Goal: Task Accomplishment & Management: Use online tool/utility

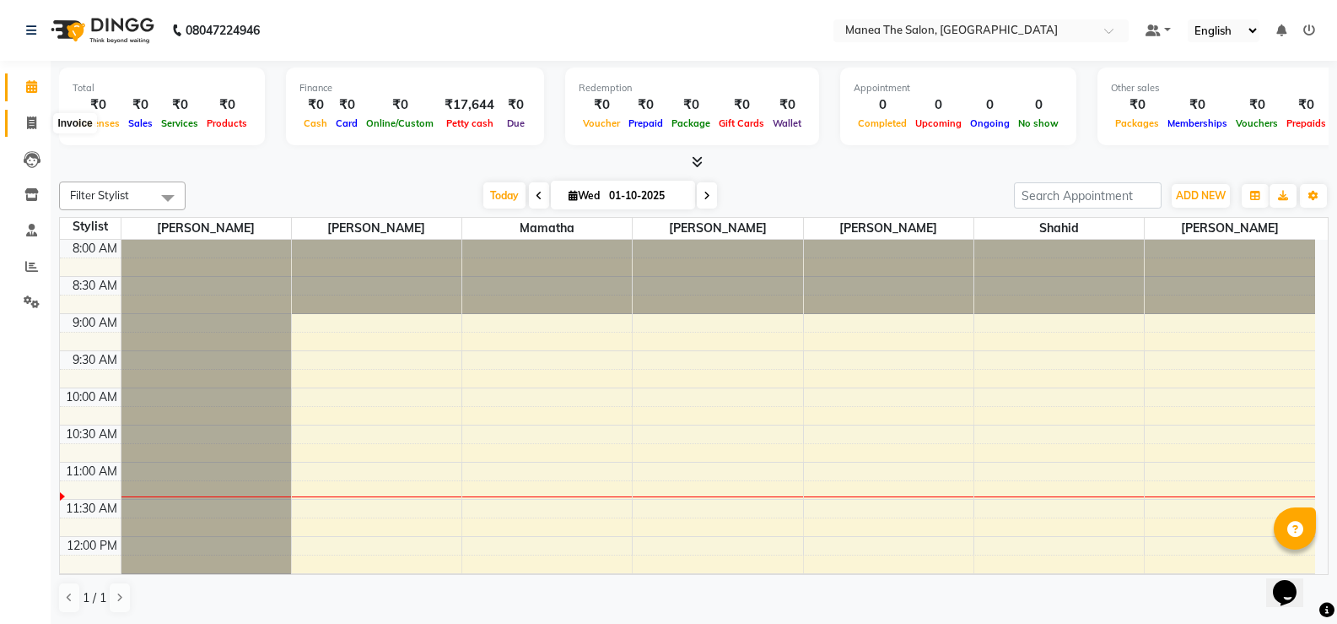
click at [40, 123] on span at bounding box center [32, 123] width 30 height 19
select select "5514"
select select "service"
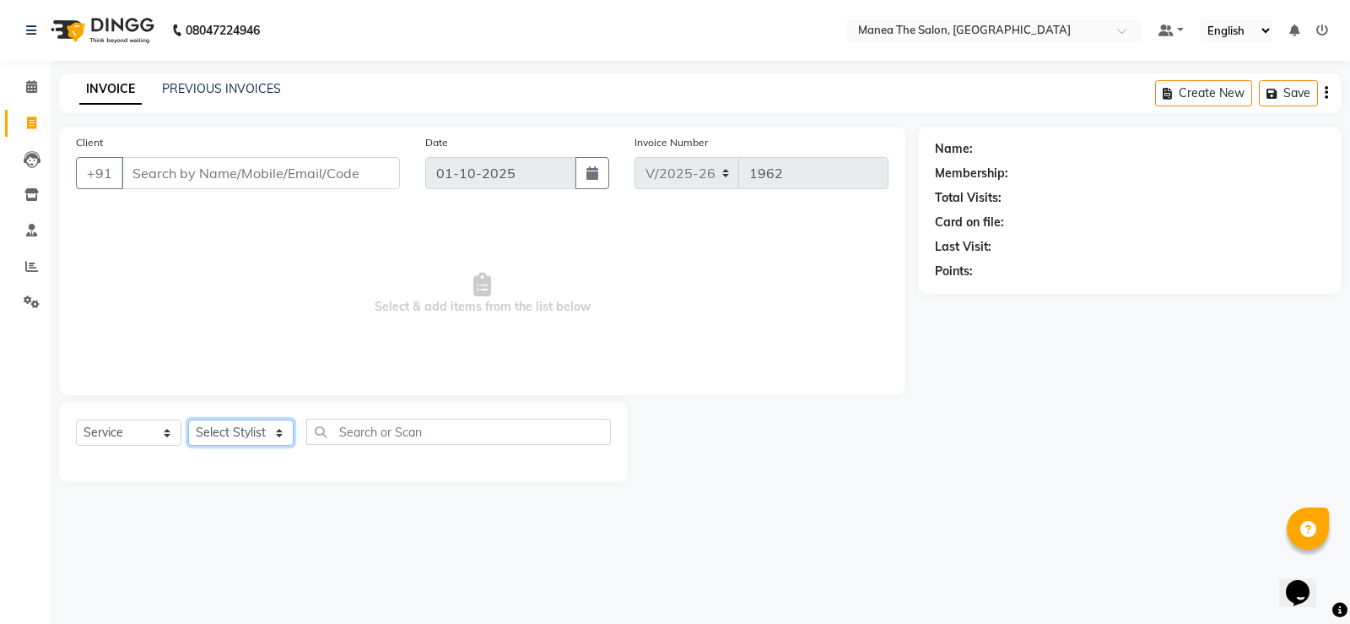
click at [282, 433] on select "Select Stylist [PERSON_NAME] [PERSON_NAME] [PERSON_NAME] [PERSON_NAME] [PERSON_…" at bounding box center [240, 432] width 105 height 26
select select "91732"
click at [188, 419] on select "Select Stylist [PERSON_NAME] [PERSON_NAME] [PERSON_NAME] [PERSON_NAME] [PERSON_…" at bounding box center [240, 432] width 105 height 26
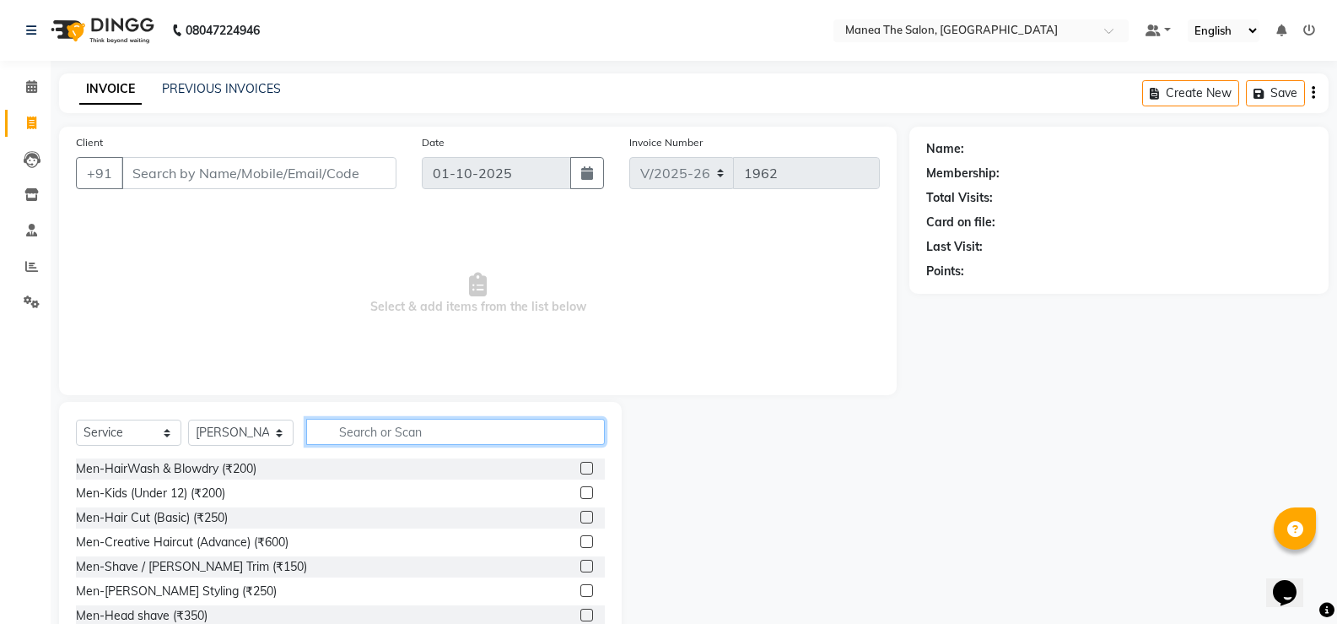
click at [380, 433] on input "text" at bounding box center [455, 431] width 299 height 26
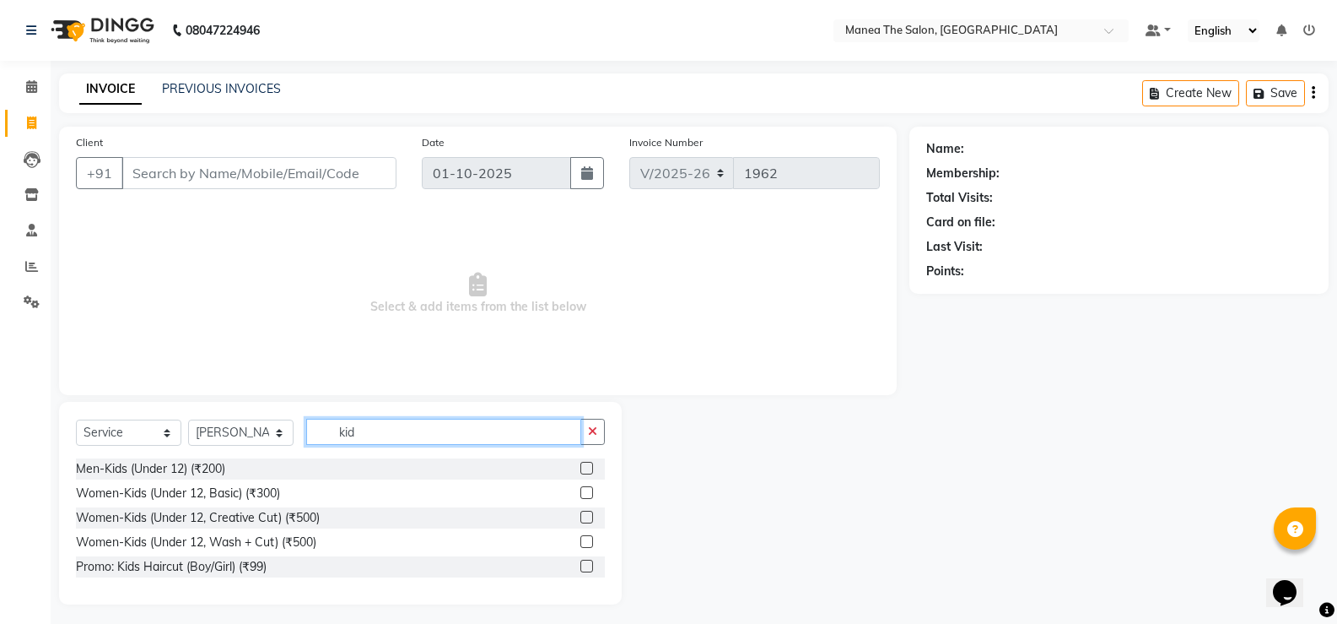
type input "kid"
click at [586, 467] on label at bounding box center [586, 468] width 13 height 13
click at [586, 467] on input "checkbox" at bounding box center [585, 468] width 11 height 11
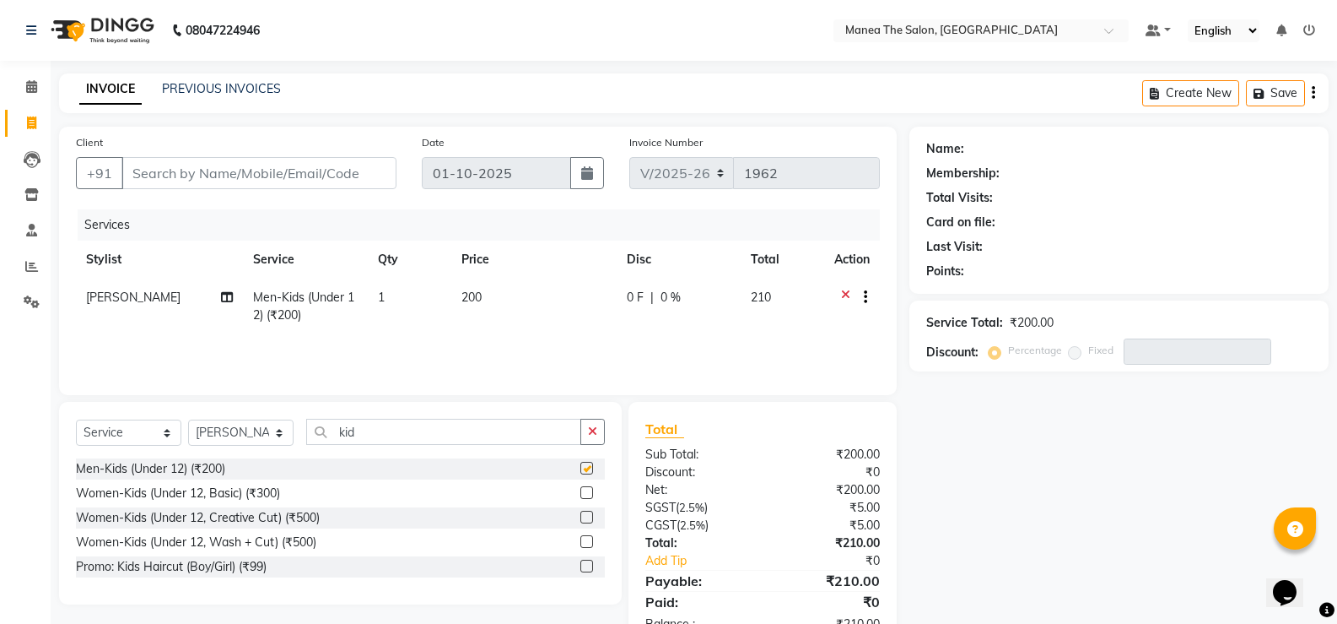
checkbox input "false"
click at [321, 171] on input "Client" at bounding box center [258, 173] width 275 height 32
type input "9"
type input "0"
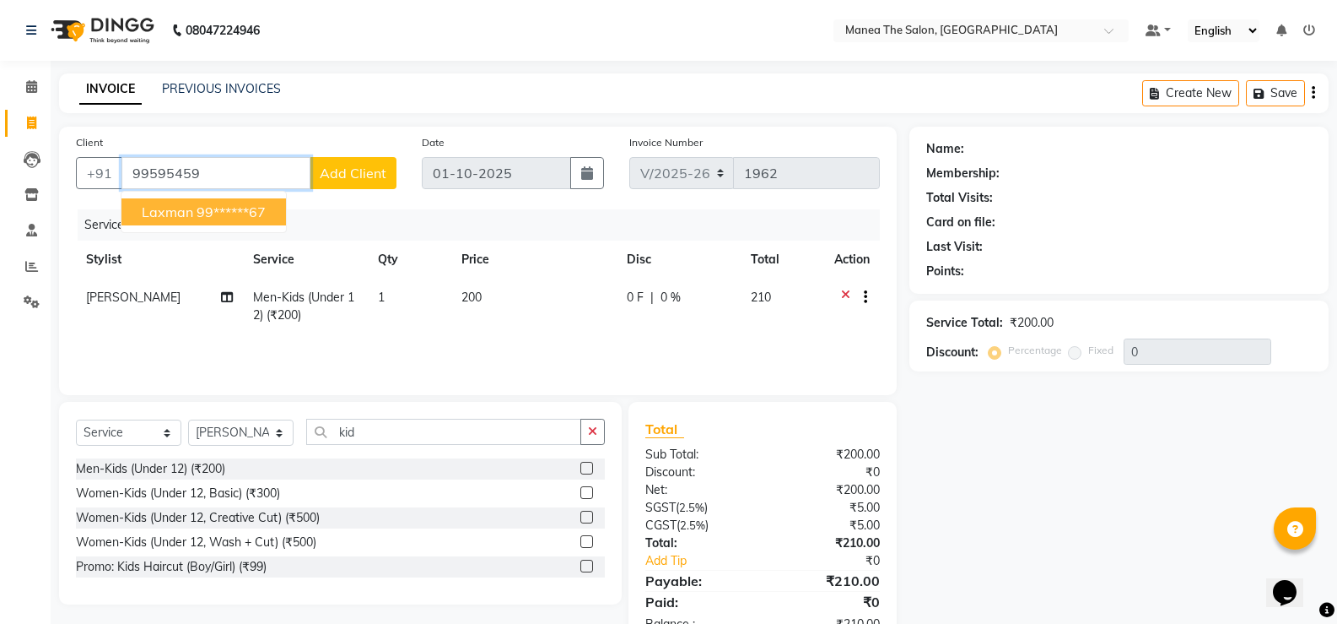
click at [248, 215] on ngb-highlight "99******67" at bounding box center [231, 211] width 69 height 17
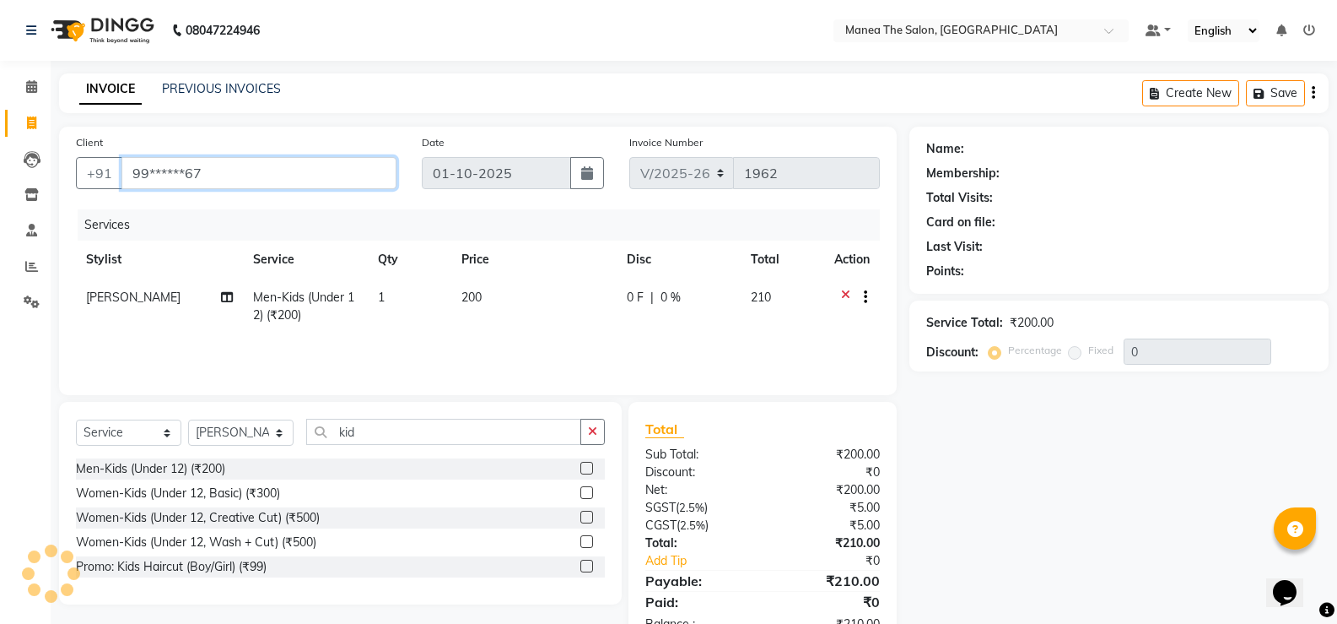
type input "99******67"
select select "1: Object"
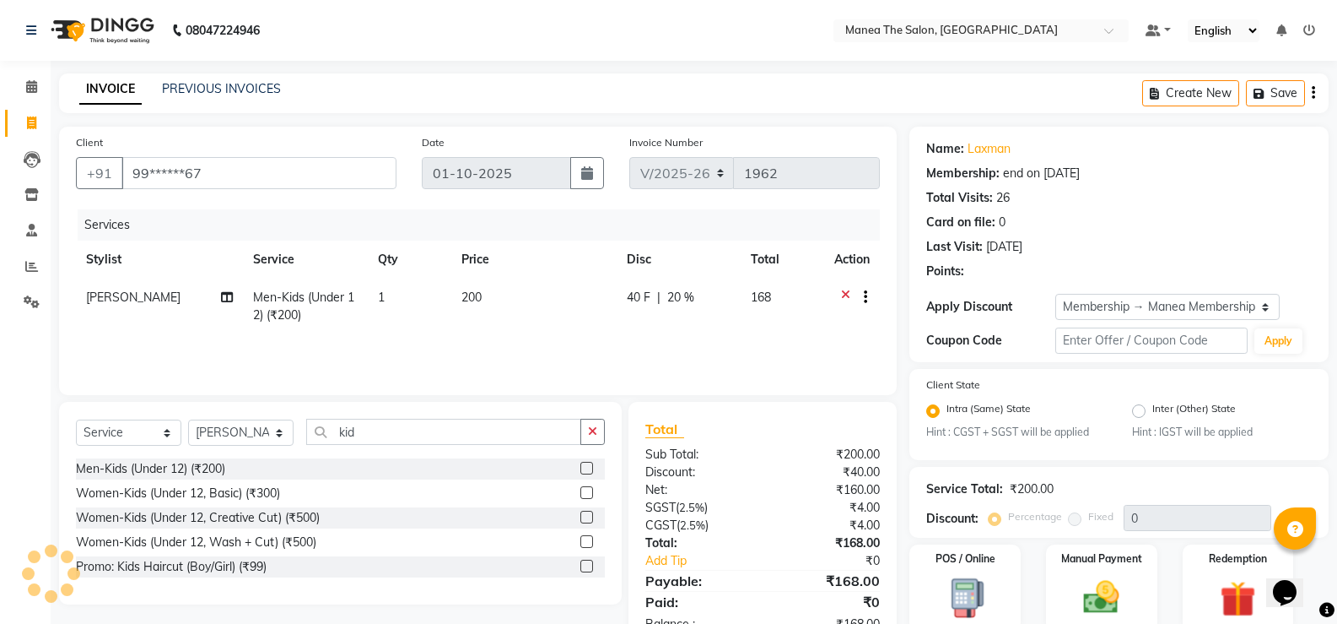
type input "20"
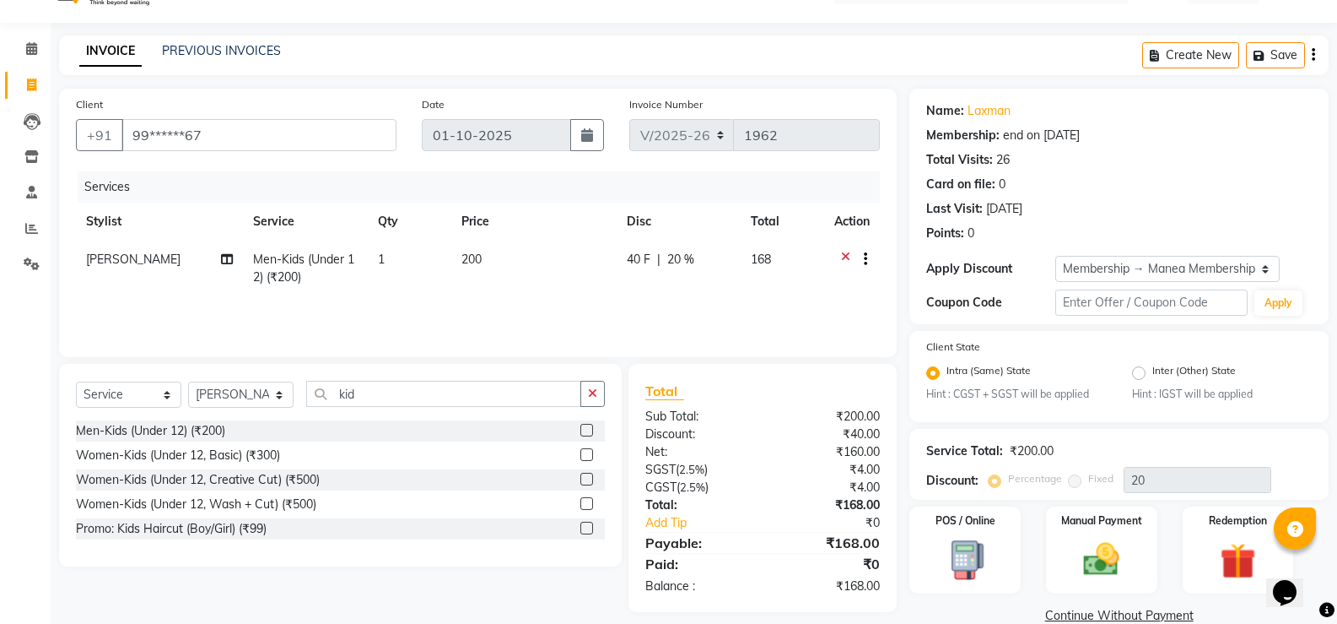
scroll to position [67, 0]
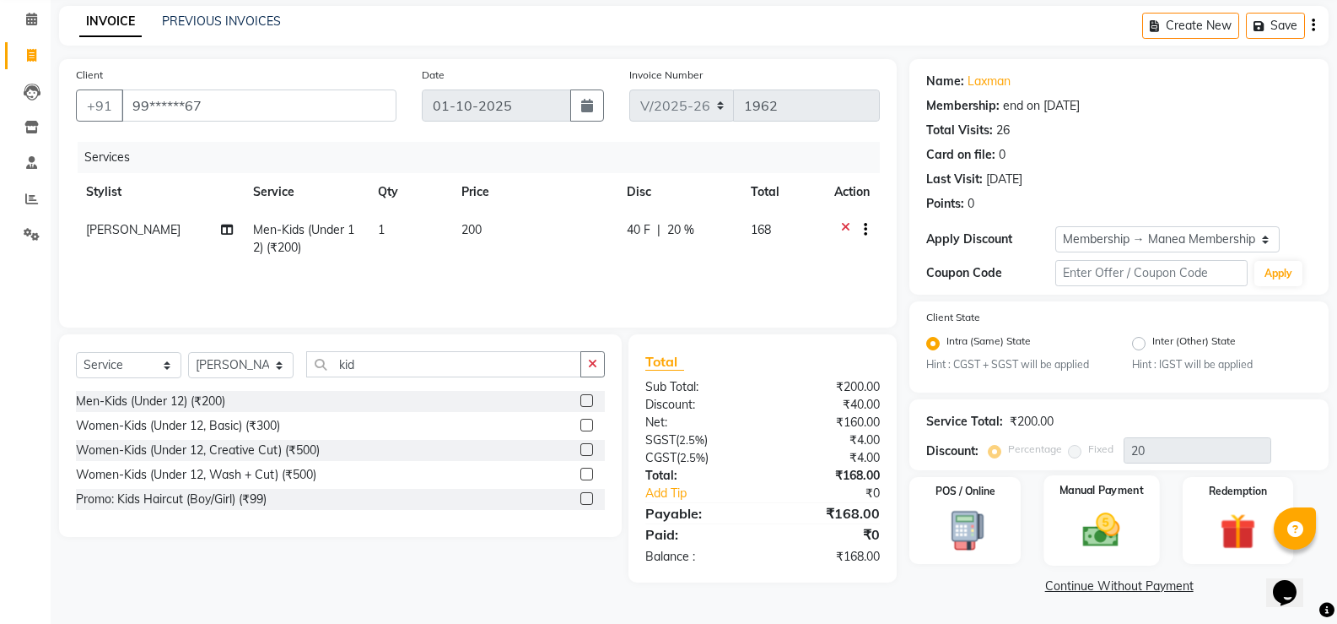
click at [1100, 524] on img at bounding box center [1102, 530] width 60 height 43
click at [1169, 585] on span "UPI" at bounding box center [1173, 586] width 26 height 19
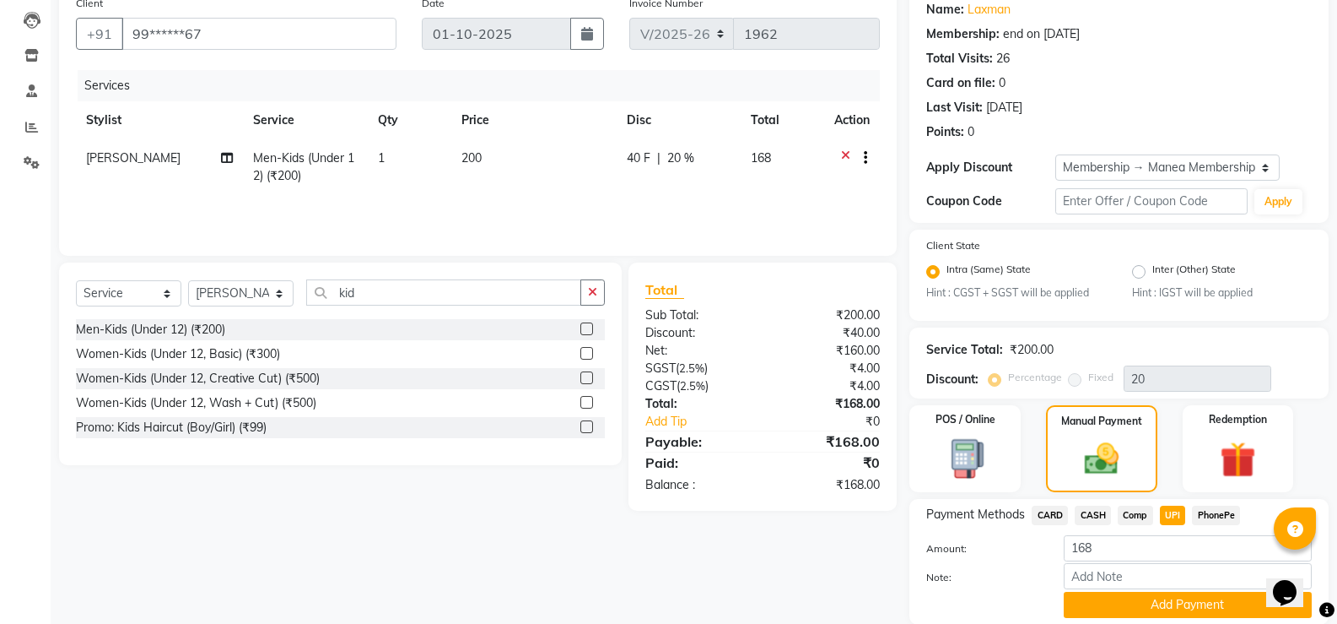
scroll to position [200, 0]
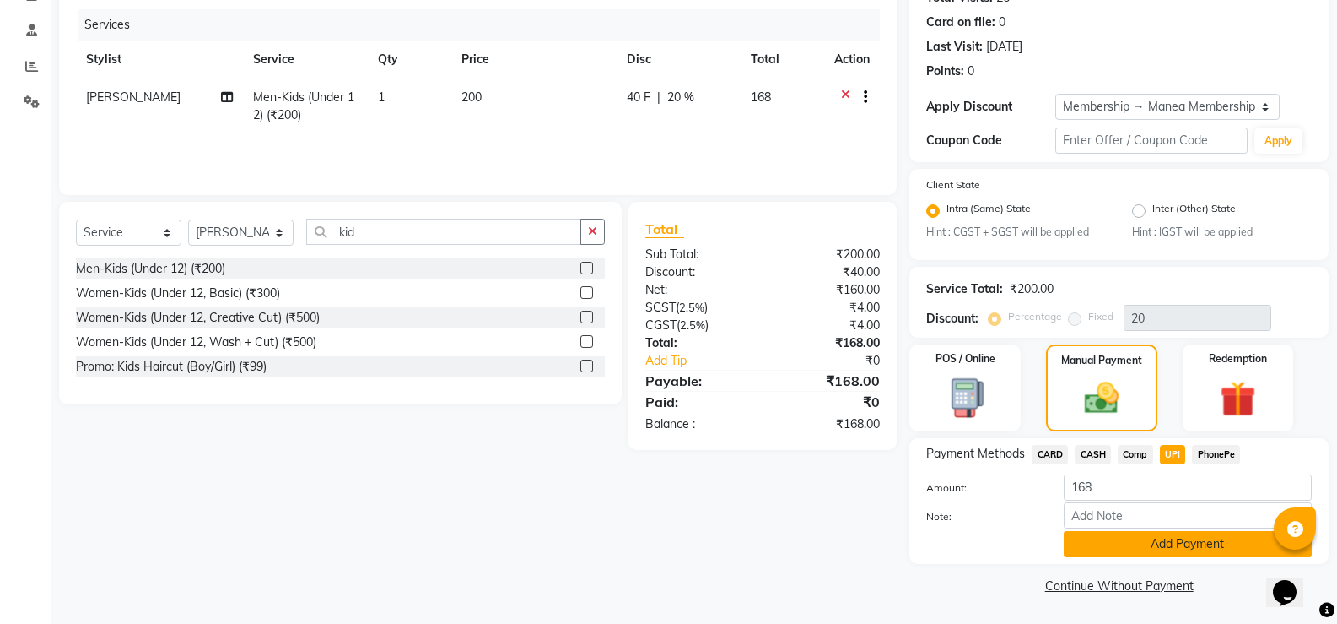
click at [1169, 543] on button "Add Payment" at bounding box center [1188, 544] width 248 height 26
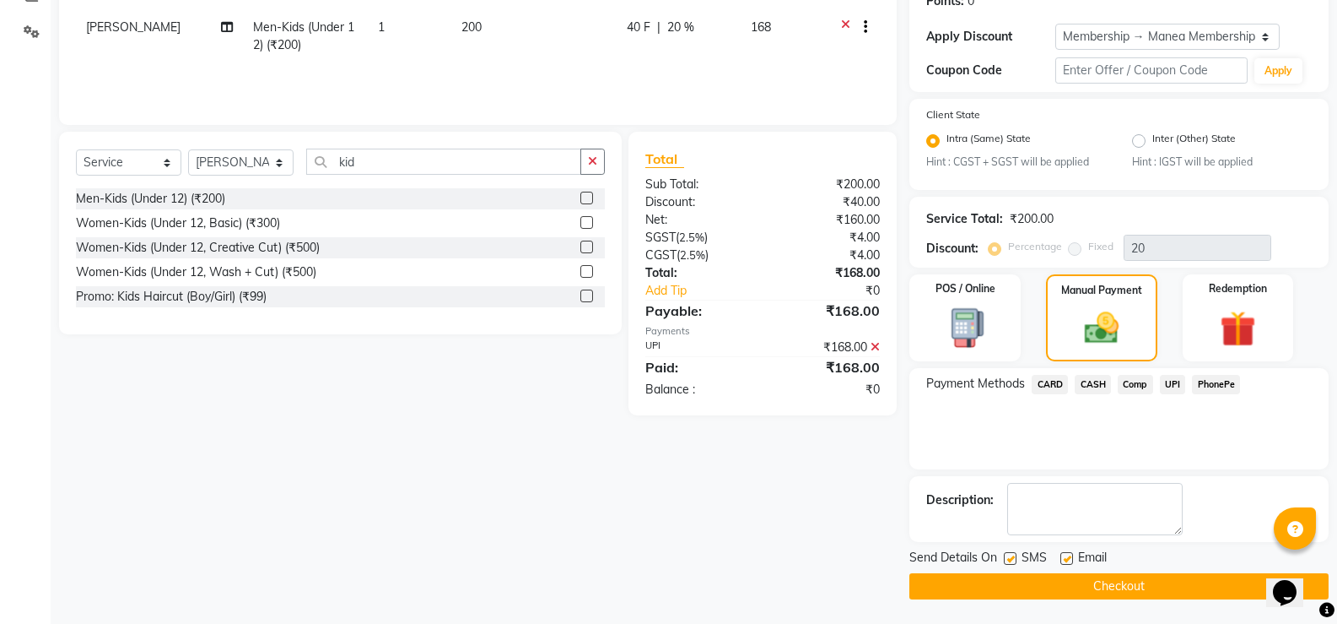
scroll to position [271, 0]
click at [1170, 582] on button "Checkout" at bounding box center [1119, 585] width 419 height 26
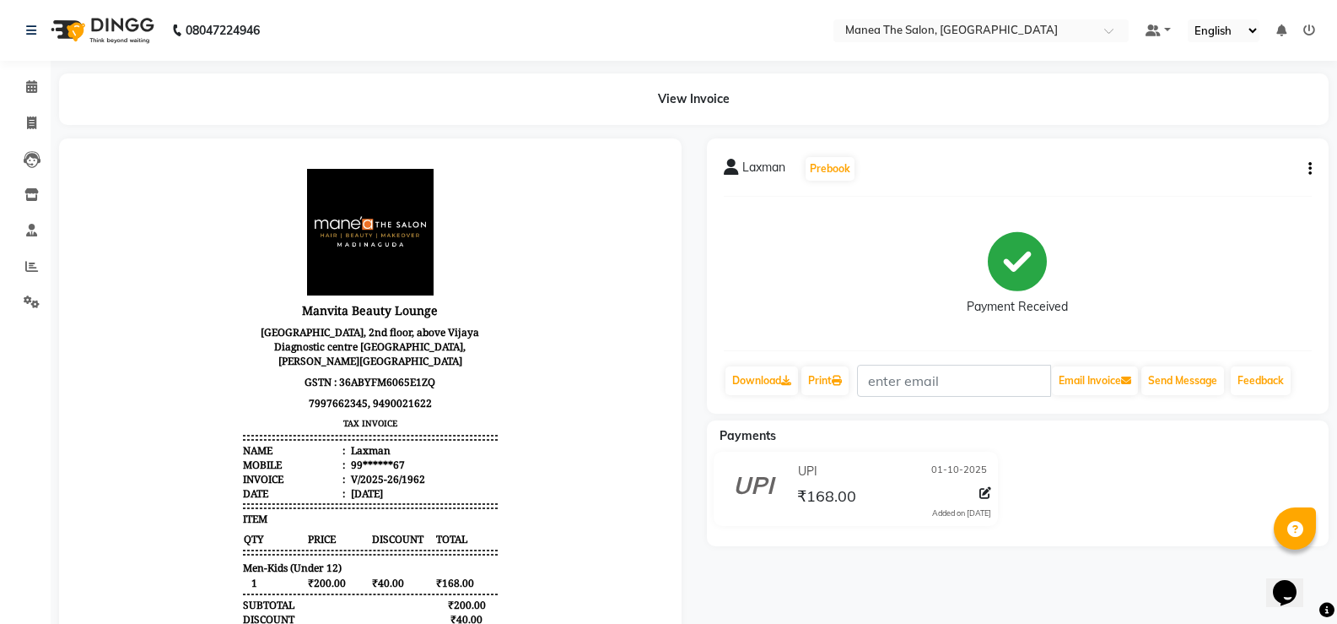
select select "service"
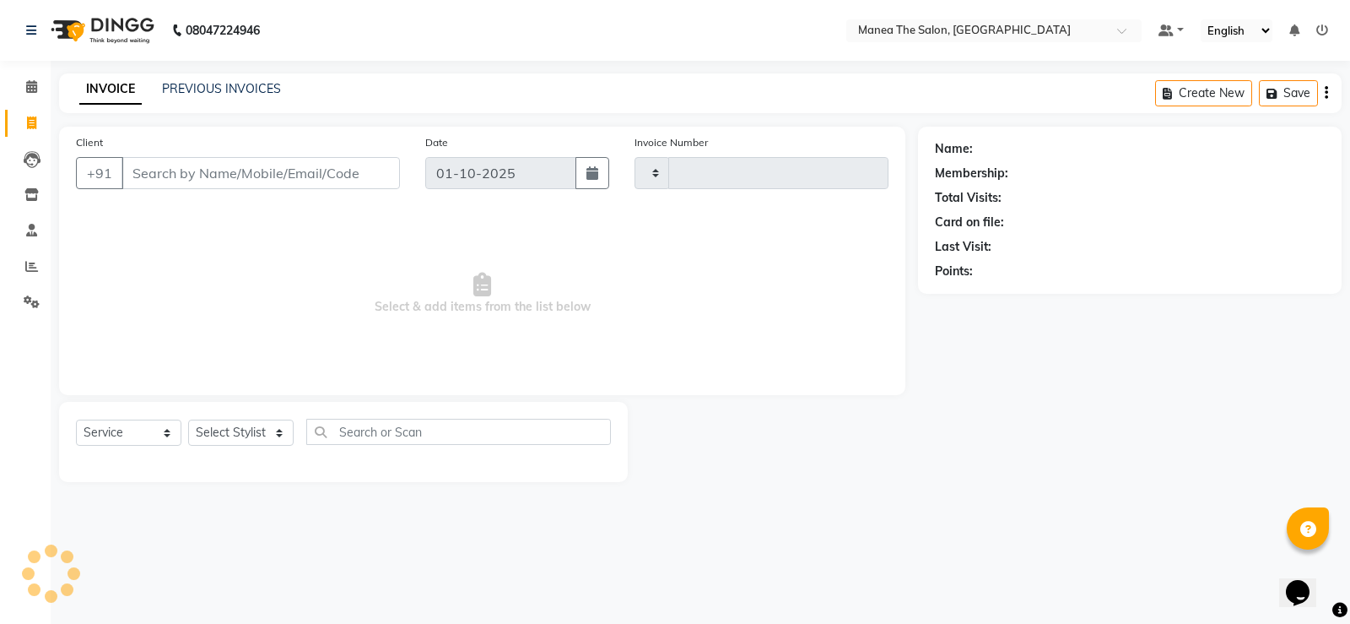
type input "1963"
select select "5514"
